Goal: Task Accomplishment & Management: Manage account settings

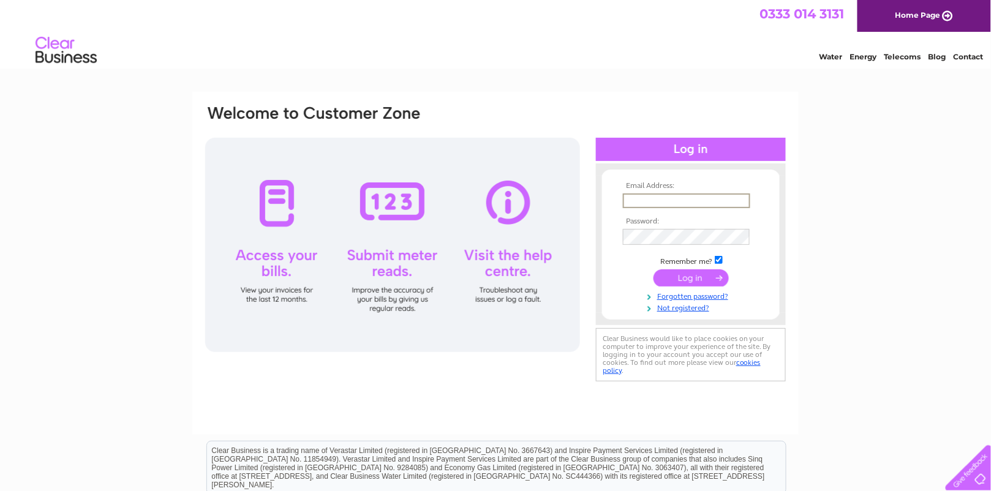
click at [632, 200] on input "text" at bounding box center [686, 201] width 127 height 15
type input "merchante107@aol.com"
click at [697, 285] on input "submit" at bounding box center [691, 276] width 75 height 17
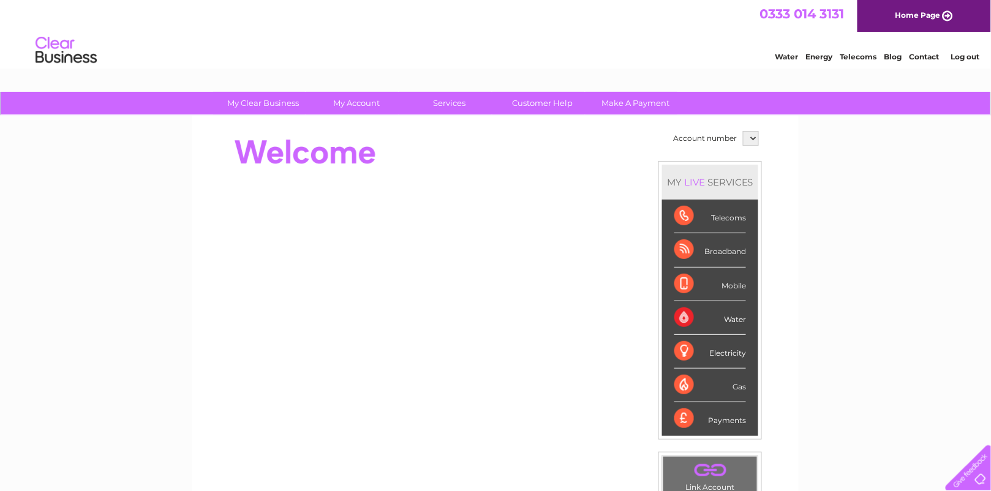
click at [759, 140] on select at bounding box center [751, 138] width 16 height 15
click at [759, 136] on select at bounding box center [751, 138] width 16 height 15
click at [759, 135] on select at bounding box center [751, 138] width 16 height 15
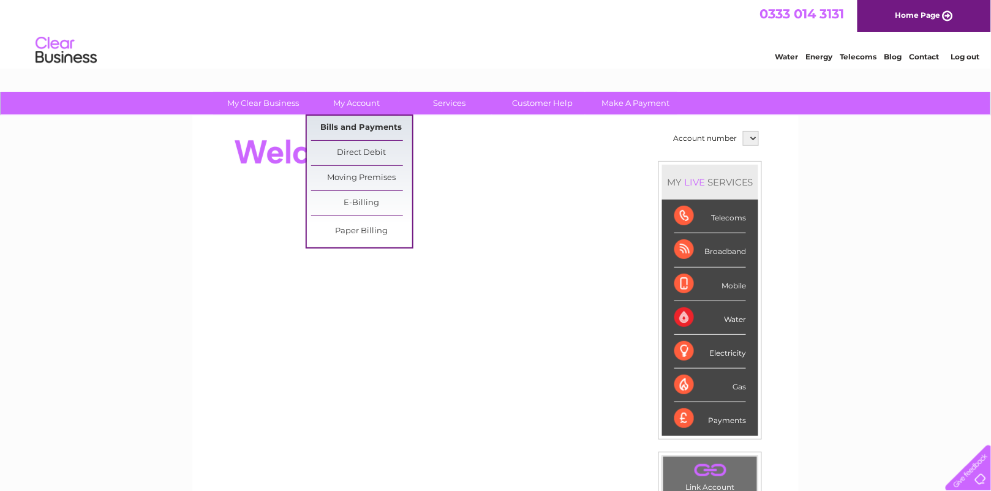
click at [365, 135] on link "Bills and Payments" at bounding box center [361, 128] width 101 height 25
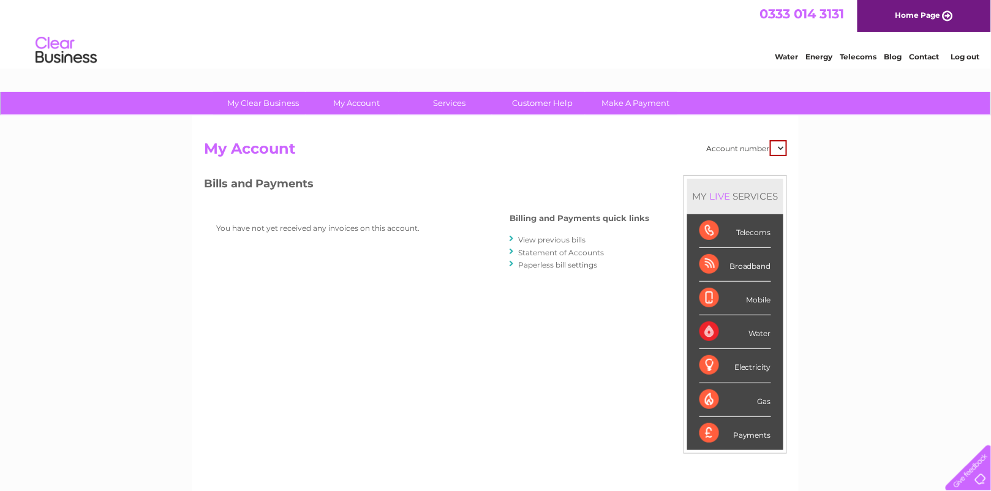
click at [782, 143] on select at bounding box center [778, 148] width 17 height 16
click at [712, 331] on div "Water" at bounding box center [736, 332] width 72 height 34
click at [755, 337] on div "Water" at bounding box center [736, 332] width 72 height 34
click at [778, 140] on select at bounding box center [778, 148] width 17 height 16
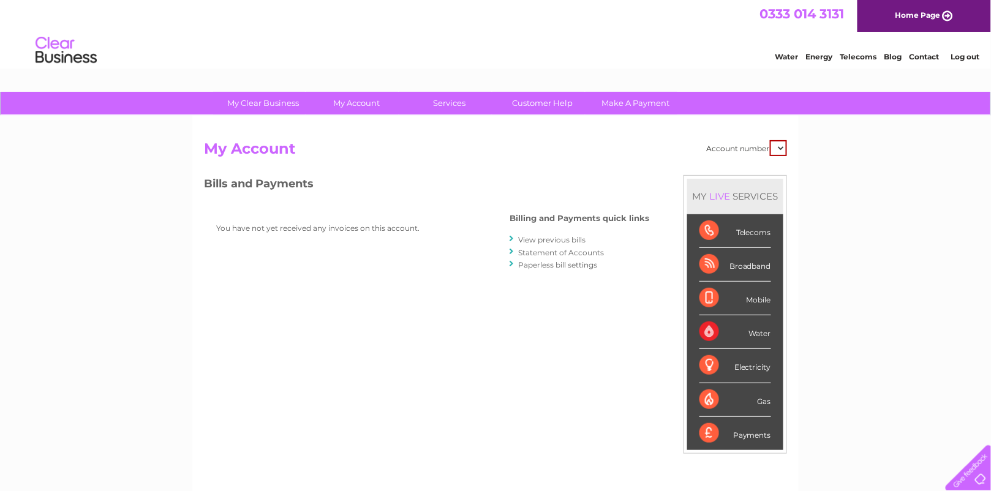
click at [518, 243] on link "View previous bills" at bounding box center [551, 239] width 67 height 9
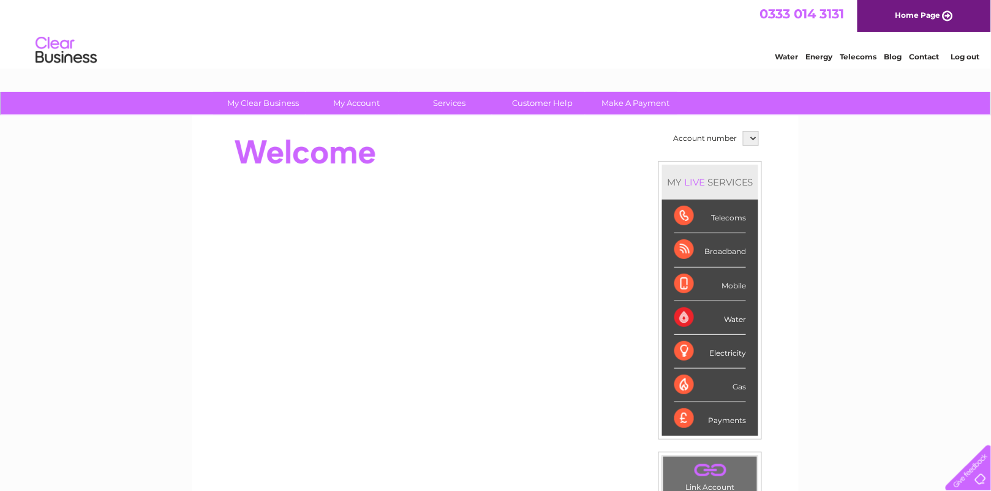
click at [759, 138] on select at bounding box center [751, 138] width 16 height 15
click at [620, 106] on link "Make A Payment" at bounding box center [636, 103] width 101 height 23
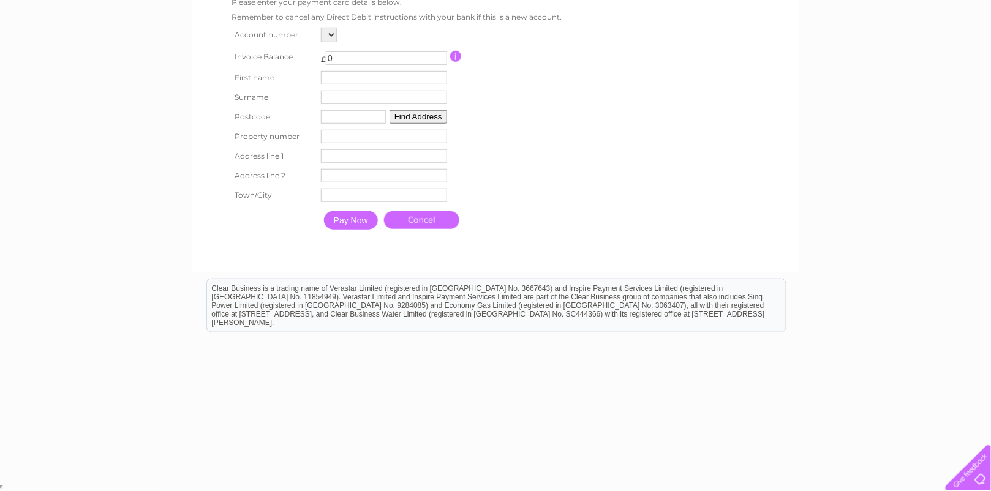
scroll to position [323, 0]
click at [429, 217] on link "Cancel" at bounding box center [421, 220] width 75 height 18
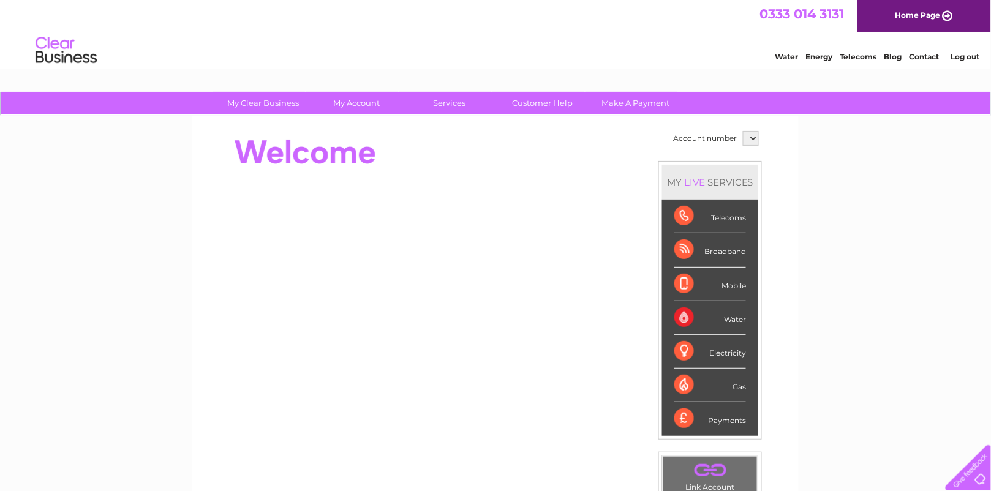
click at [759, 137] on select at bounding box center [751, 138] width 16 height 15
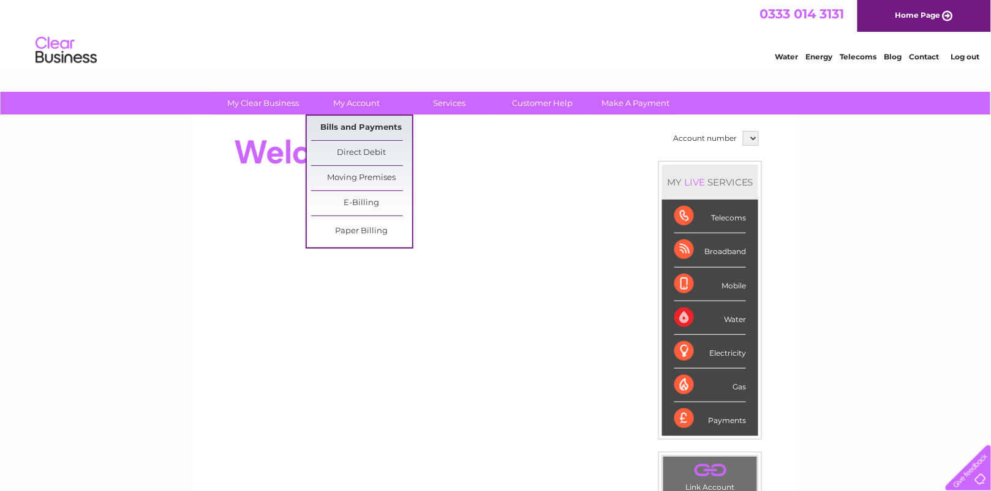
click at [356, 125] on link "Bills and Payments" at bounding box center [361, 128] width 101 height 25
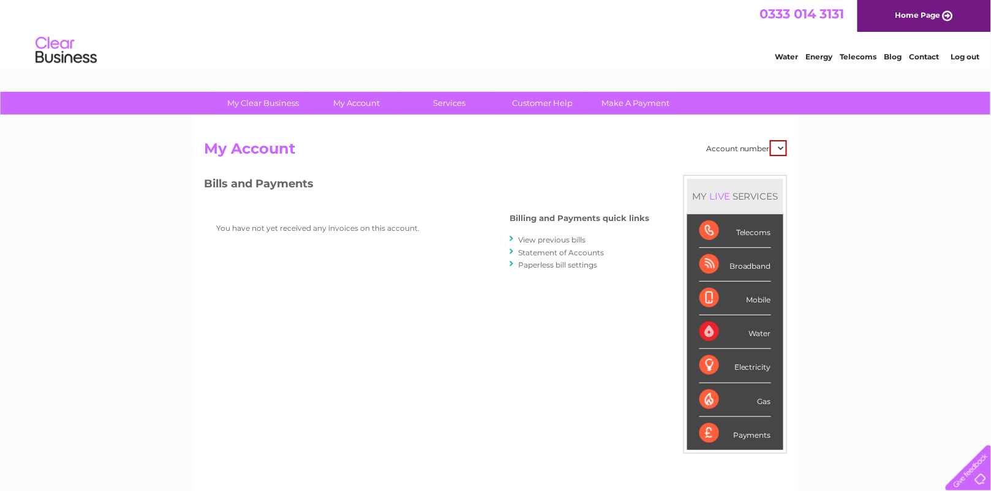
click at [915, 13] on link "Home Page" at bounding box center [925, 16] width 134 height 32
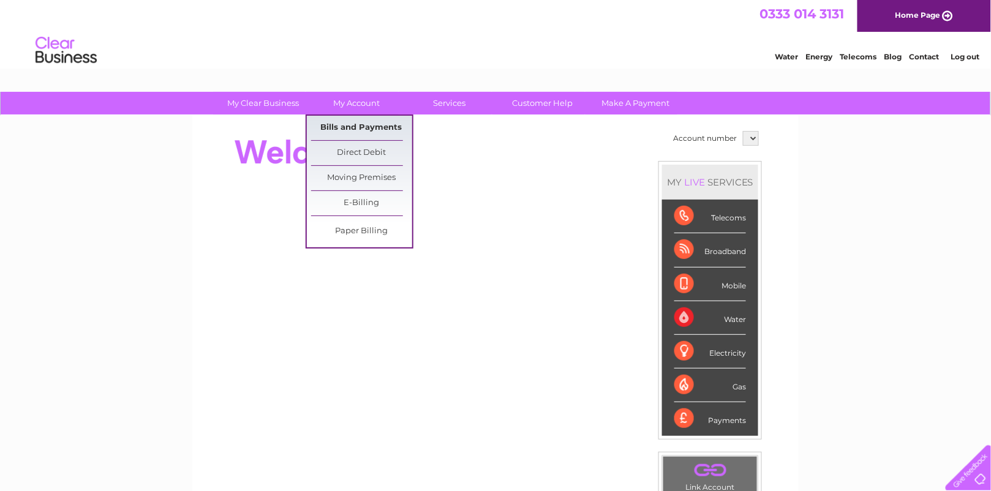
click at [351, 131] on link "Bills and Payments" at bounding box center [361, 128] width 101 height 25
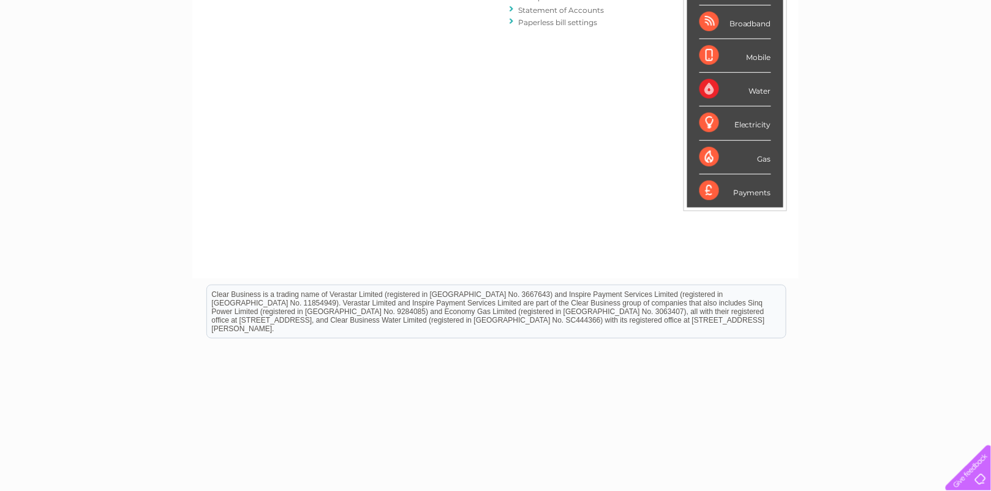
scroll to position [255, 0]
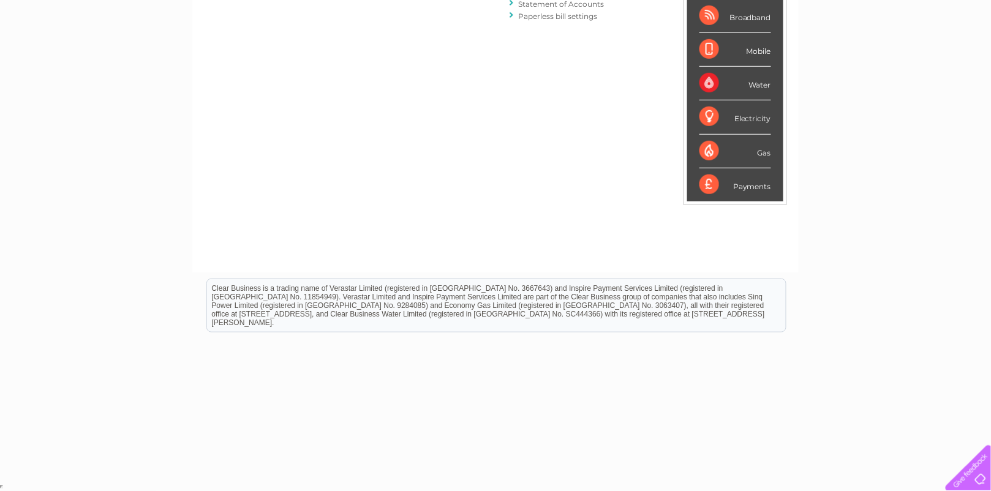
click at [973, 474] on div at bounding box center [966, 465] width 50 height 50
click at [708, 79] on div "Water" at bounding box center [736, 84] width 72 height 34
click at [756, 81] on div "Water" at bounding box center [736, 84] width 72 height 34
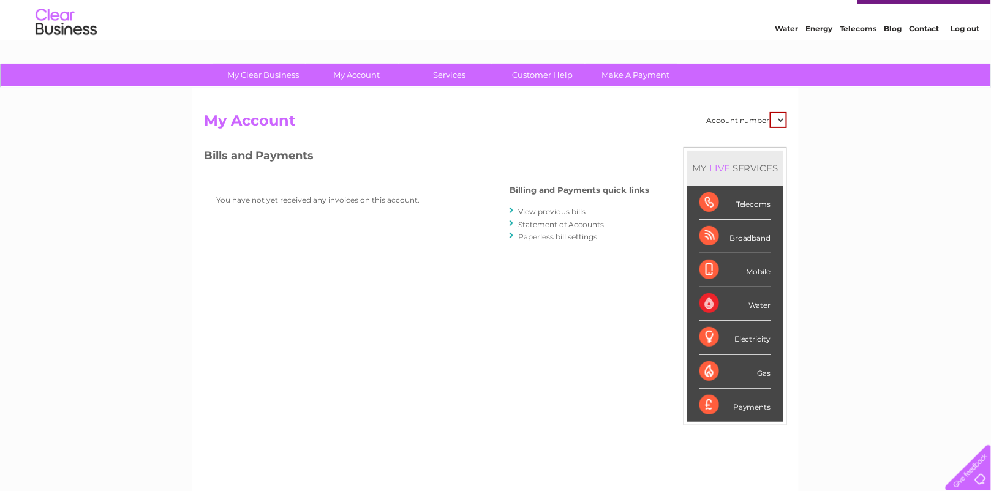
scroll to position [0, 0]
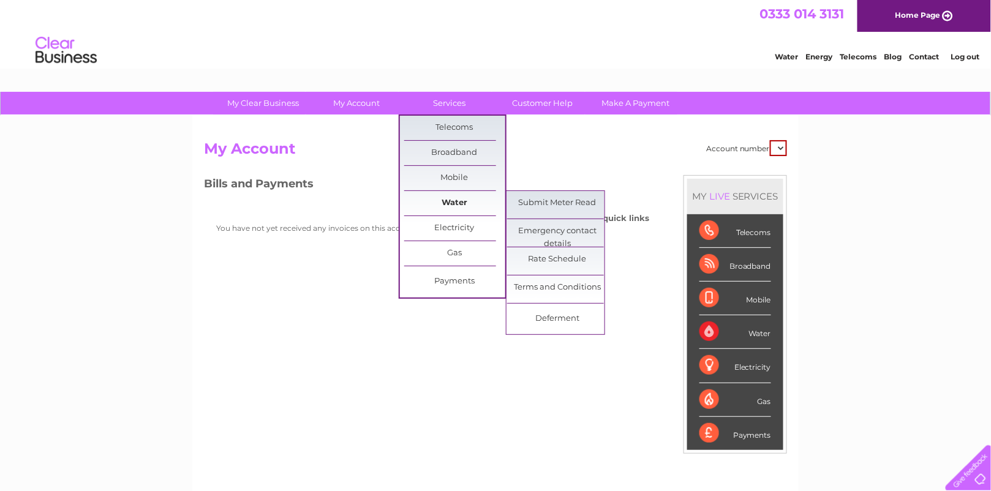
click at [447, 197] on link "Water" at bounding box center [454, 203] width 101 height 25
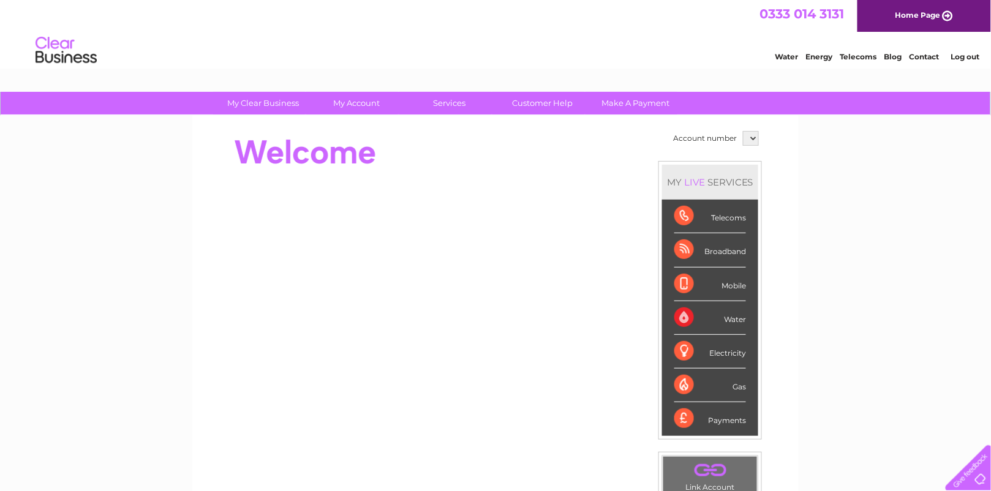
click at [888, 9] on link "Home Page" at bounding box center [925, 16] width 134 height 32
click at [704, 321] on div "Water" at bounding box center [710, 318] width 72 height 34
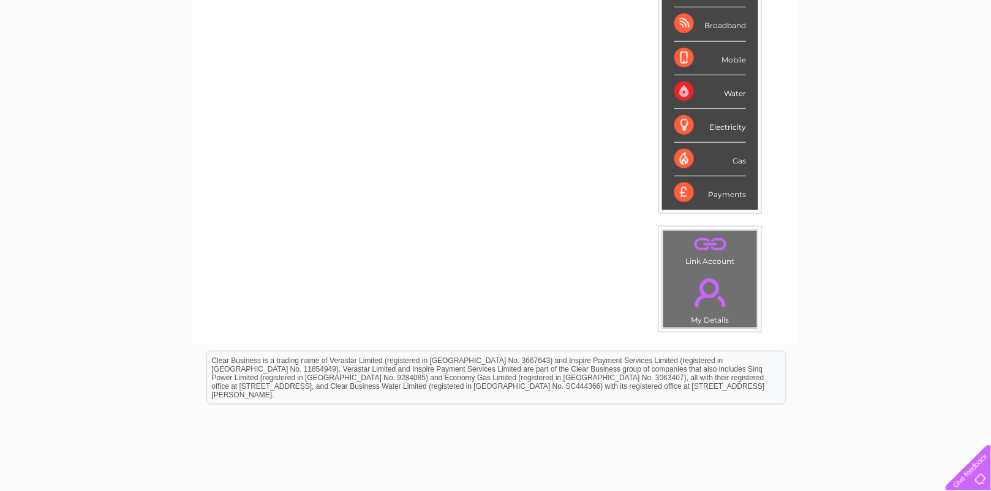
scroll to position [233, 0]
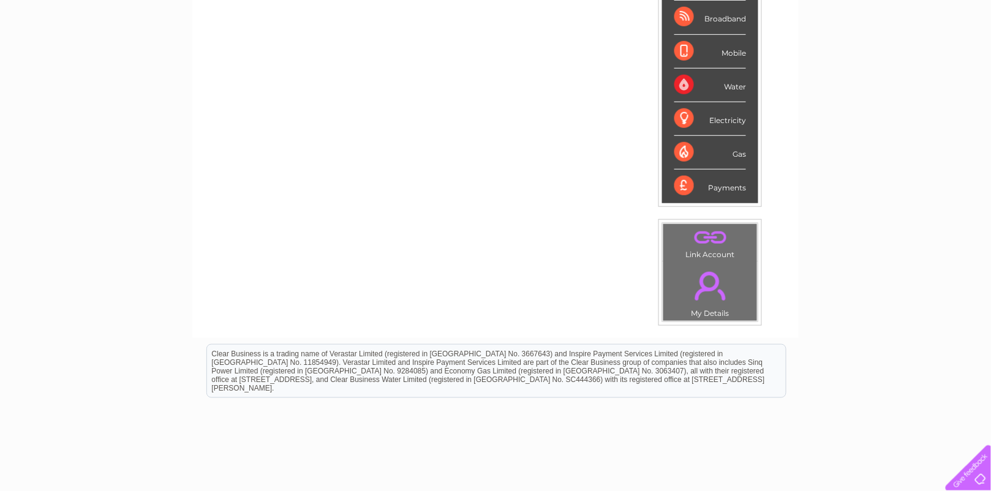
click at [734, 281] on link "." at bounding box center [711, 286] width 88 height 43
